Goal: Task Accomplishment & Management: Manage account settings

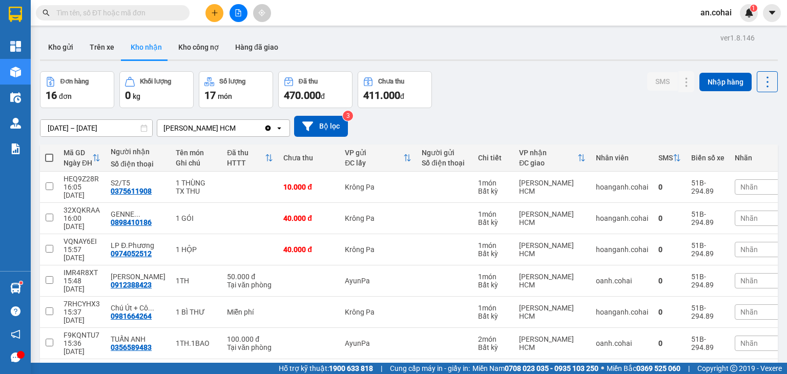
scroll to position [84, 0]
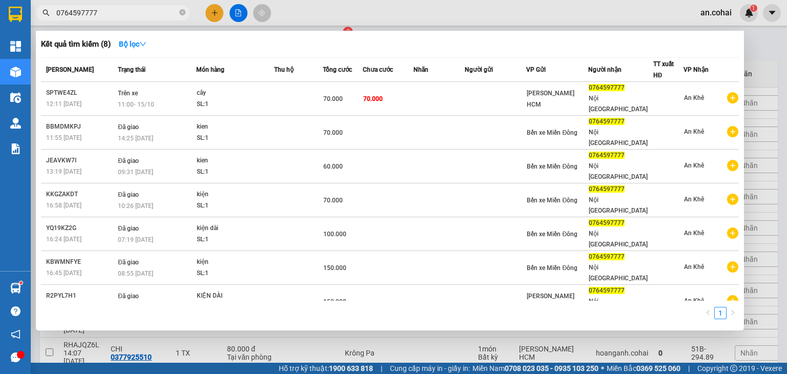
type input "0764597777"
click at [308, 10] on div at bounding box center [393, 187] width 787 height 374
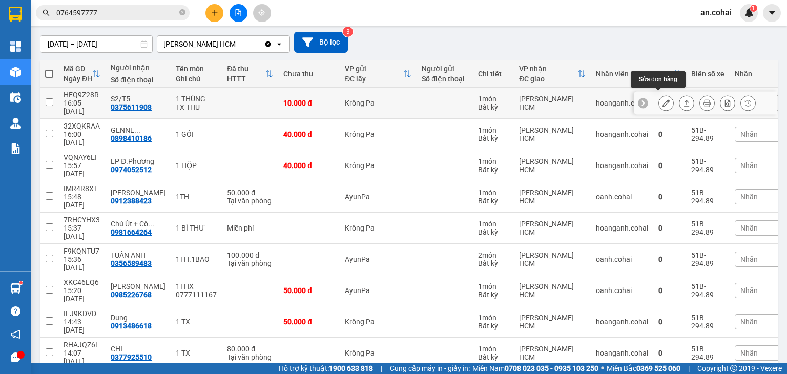
click at [662, 101] on icon at bounding box center [665, 102] width 7 height 7
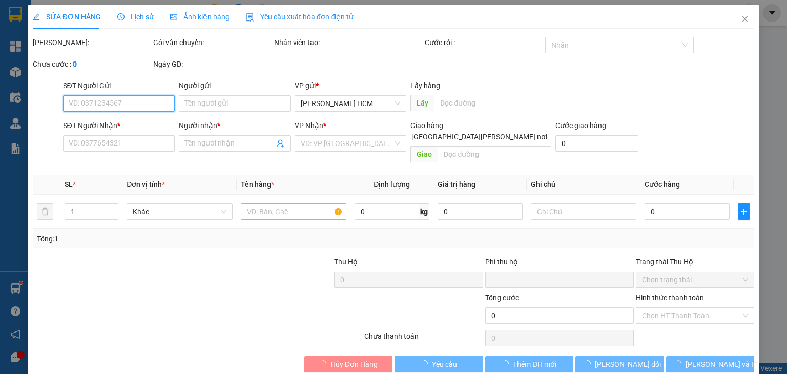
type input "0375611908"
type input "S2/T5"
type input "0"
type input "50.000"
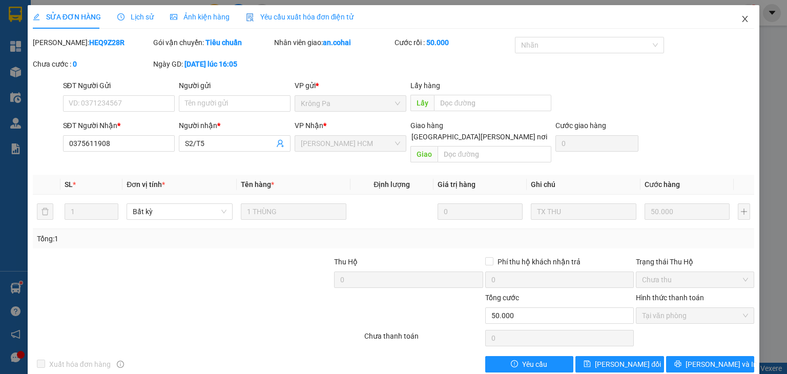
click at [742, 22] on icon "close" at bounding box center [745, 19] width 6 height 6
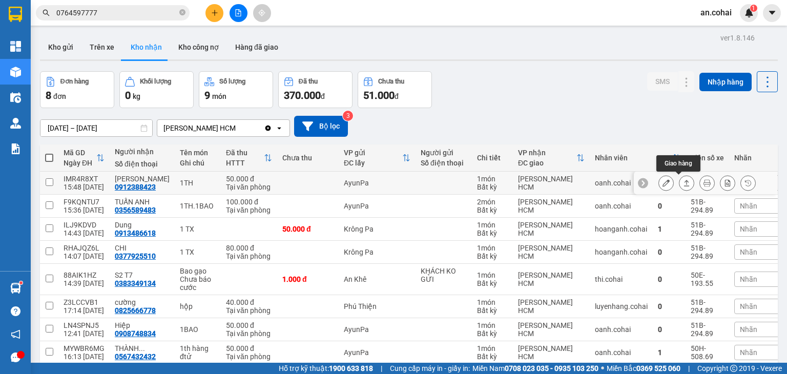
click at [683, 184] on icon at bounding box center [686, 182] width 7 height 7
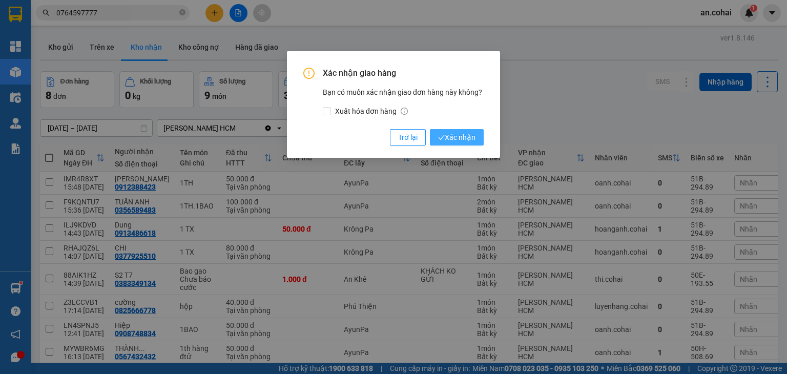
click at [469, 132] on span "Xác nhận" at bounding box center [456, 137] width 37 height 11
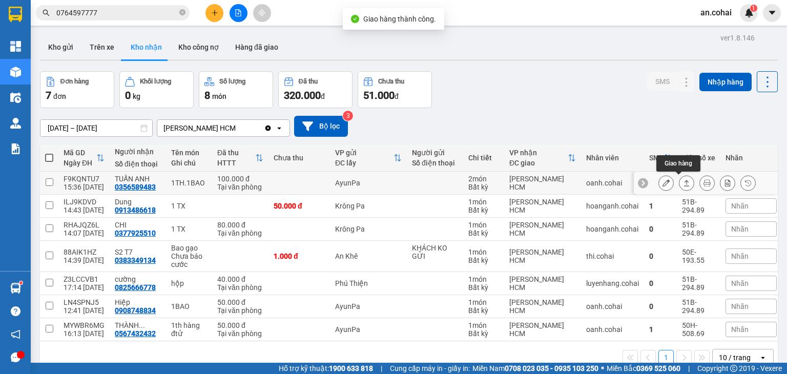
click at [683, 183] on icon at bounding box center [686, 182] width 7 height 7
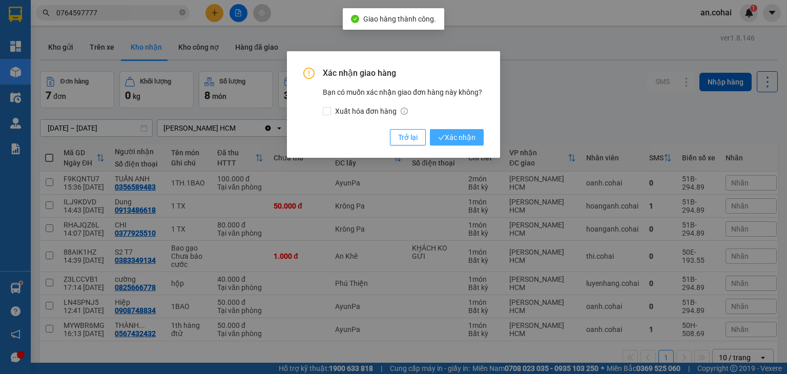
click at [441, 135] on icon "check" at bounding box center [441, 137] width 7 height 7
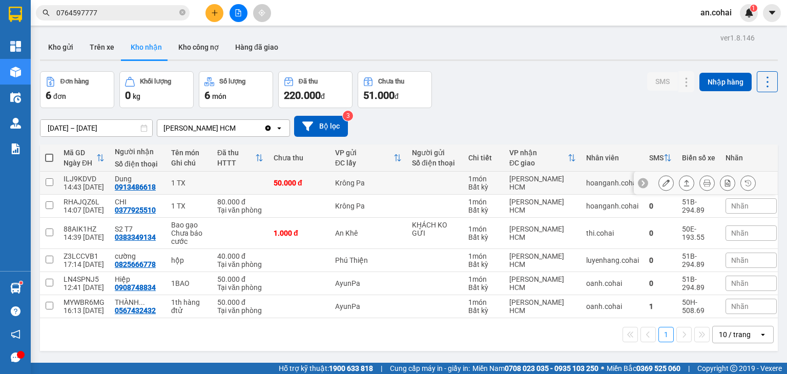
click at [684, 181] on icon at bounding box center [687, 183] width 6 height 6
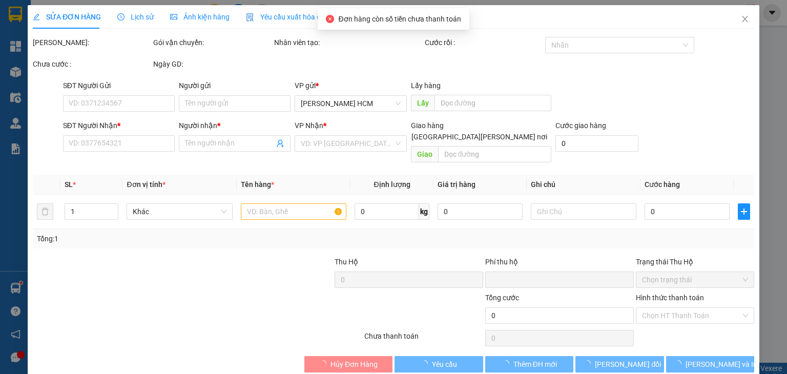
type input "0913486618"
type input "Dung"
type input "0"
type input "50.000"
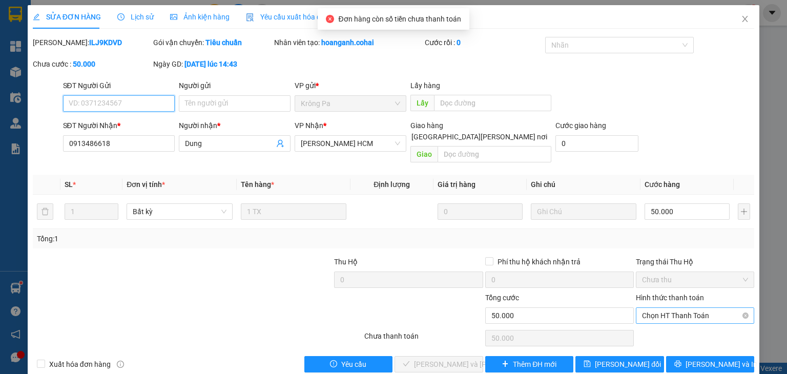
click at [663, 309] on span "Chọn HT Thanh Toán" at bounding box center [695, 315] width 106 height 15
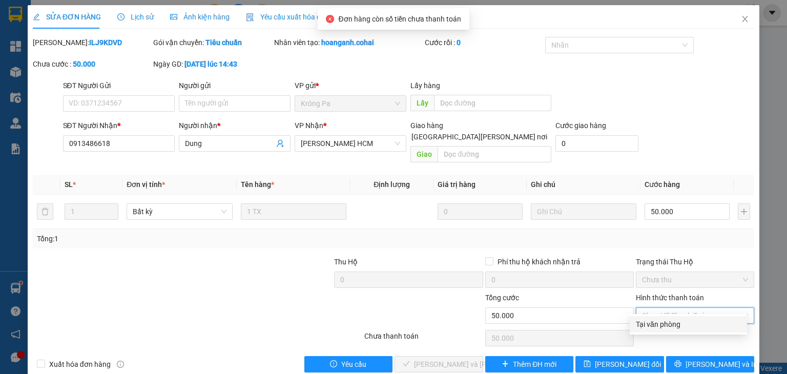
click at [663, 322] on div "Tại văn phòng" at bounding box center [688, 324] width 105 height 11
type input "0"
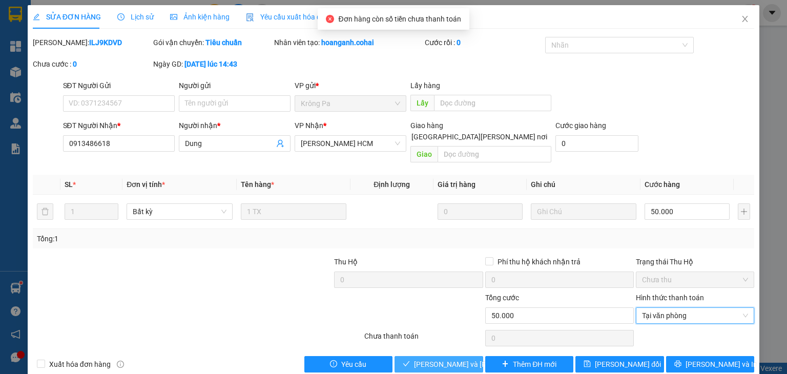
click at [450, 359] on span "[PERSON_NAME] và [PERSON_NAME] hàng" at bounding box center [483, 364] width 138 height 11
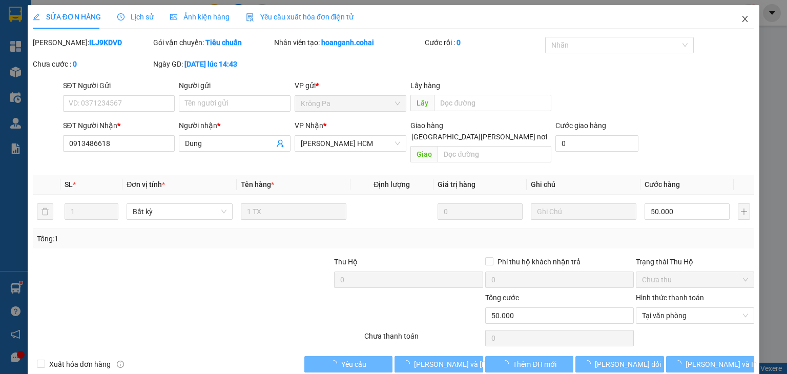
click at [731, 24] on span "Close" at bounding box center [745, 19] width 29 height 29
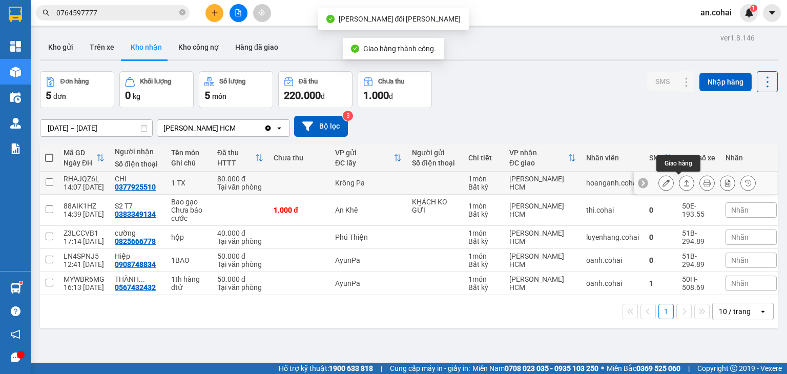
click at [679, 187] on button at bounding box center [686, 183] width 14 height 18
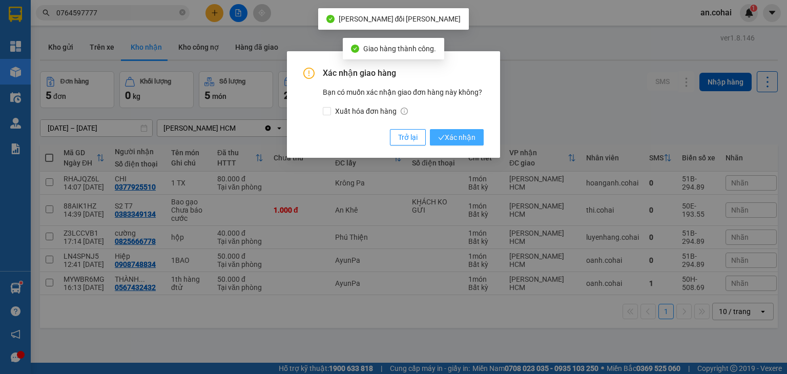
click at [473, 140] on span "Xác nhận" at bounding box center [456, 137] width 37 height 11
